Goal: Task Accomplishment & Management: Use online tool/utility

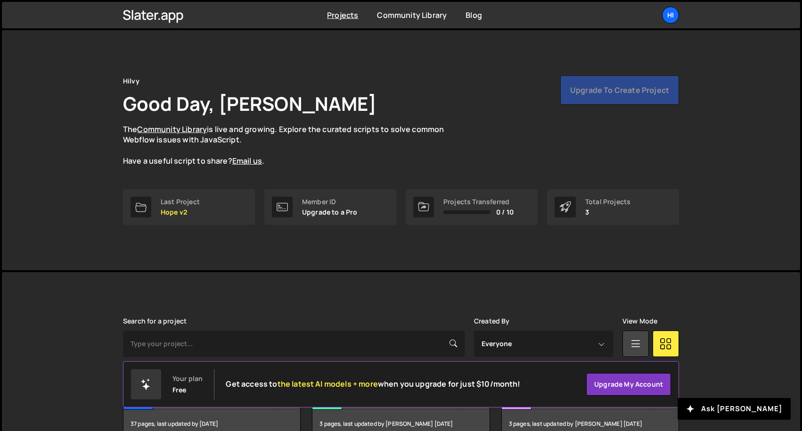
scroll to position [54, 0]
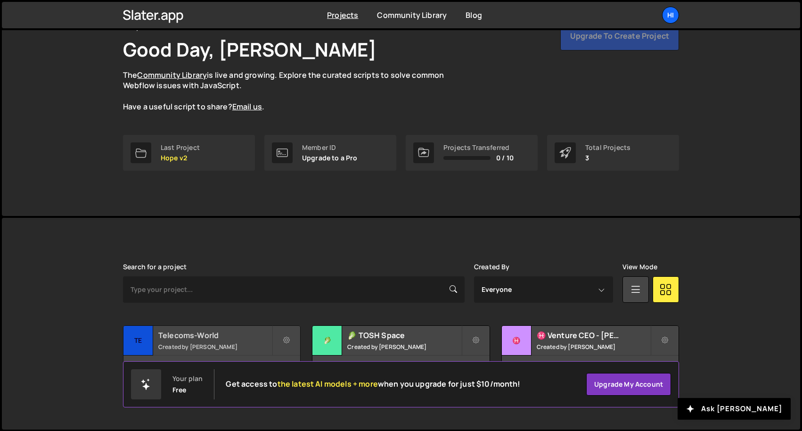
click at [230, 338] on h2 "Telecoms-World" at bounding box center [215, 335] width 114 height 10
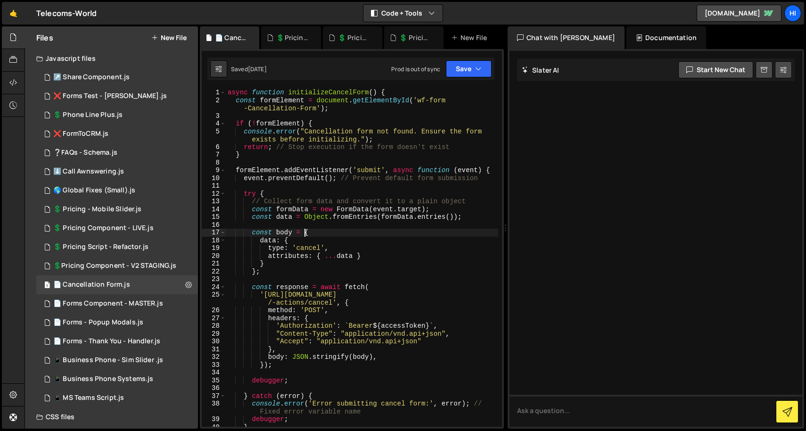
click at [304, 234] on div "async function initializeCancelForm ( ) { const formElement = document . getEle…" at bounding box center [362, 265] width 272 height 353
click at [311, 234] on div "async function initializeCancelForm ( ) { const formElement = document . getEle…" at bounding box center [362, 265] width 272 height 353
click at [297, 240] on div "async function initializeCancelForm ( ) { const formElement = document . getEle…" at bounding box center [362, 265] width 272 height 353
click at [283, 254] on div "async function initializeCancelForm ( ) { const formElement = document . getEle…" at bounding box center [362, 265] width 272 height 353
click at [389, 95] on div "async function initializeCancelForm ( ) { const formElement = document . getEle…" at bounding box center [362, 265] width 272 height 353
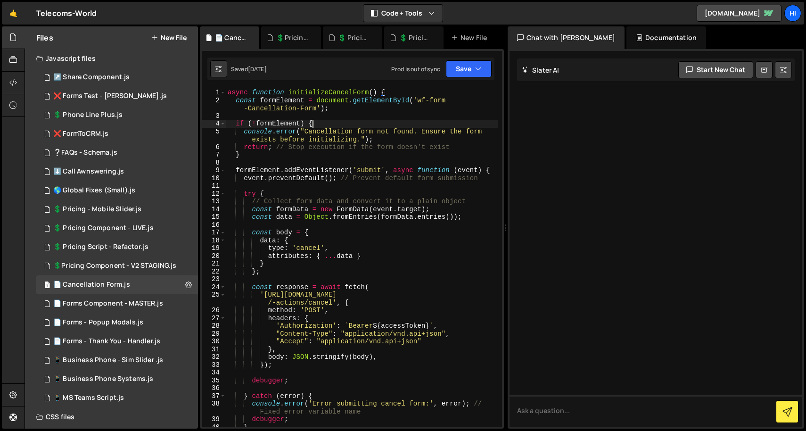
click at [316, 121] on div "async function initializeCancelForm ( ) { const formElement = document . getEle…" at bounding box center [362, 265] width 272 height 353
type textarea "if (!formElement) {"
click at [8, 57] on div at bounding box center [13, 60] width 23 height 23
